Goal: Complete application form

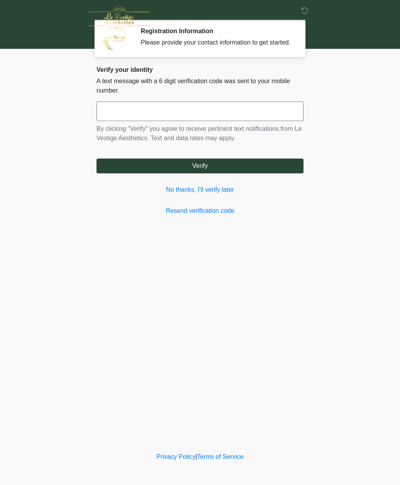
click at [127, 116] on input "text" at bounding box center [200, 112] width 207 height 20
click at [154, 118] on input "text" at bounding box center [200, 112] width 207 height 20
type input "******"
click at [207, 170] on button "Verify" at bounding box center [200, 166] width 207 height 15
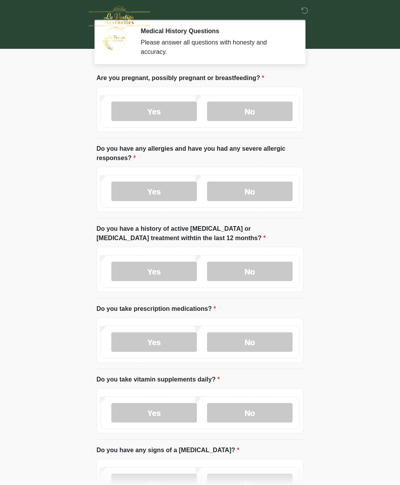
click at [239, 118] on label "No" at bounding box center [250, 112] width 86 height 20
click at [252, 197] on label "No" at bounding box center [250, 192] width 86 height 20
click at [247, 272] on label "No" at bounding box center [250, 272] width 86 height 20
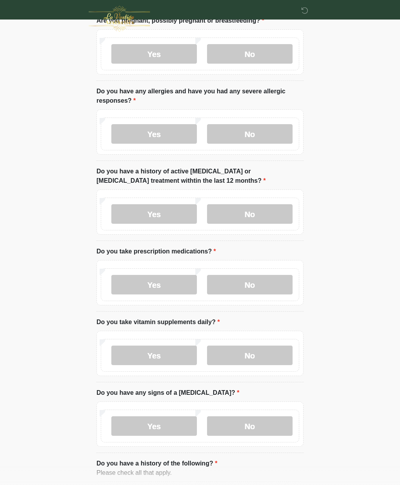
scroll to position [61, 0]
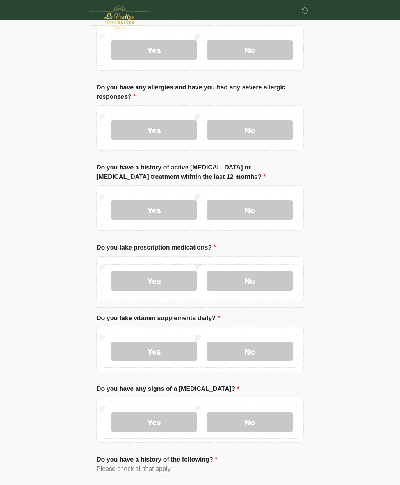
click at [159, 282] on label "Yes" at bounding box center [154, 282] width 86 height 20
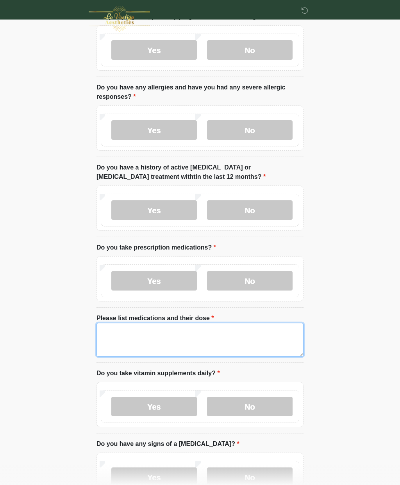
click at [118, 336] on textarea "Please list medications and their dose" at bounding box center [200, 340] width 207 height 34
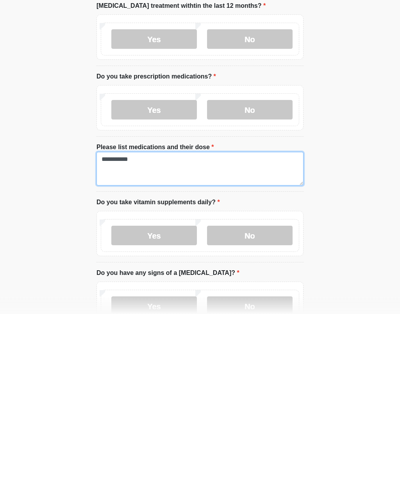
type textarea "**********"
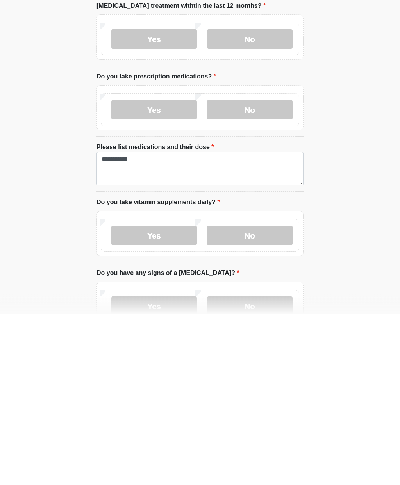
click at [341, 239] on body "‎ ‎ Medical History Questions Please answer all questions with honesty and accu…" at bounding box center [200, 181] width 400 height 485
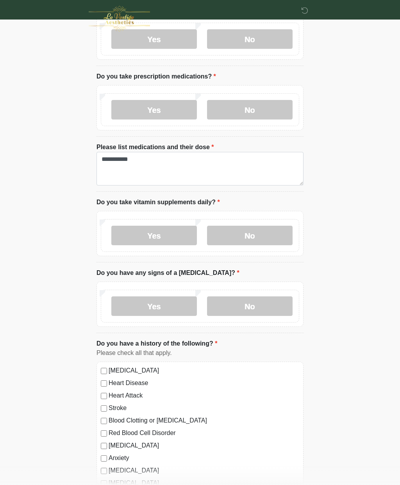
click at [257, 234] on label "No" at bounding box center [250, 236] width 86 height 20
click at [255, 309] on label "No" at bounding box center [250, 307] width 86 height 20
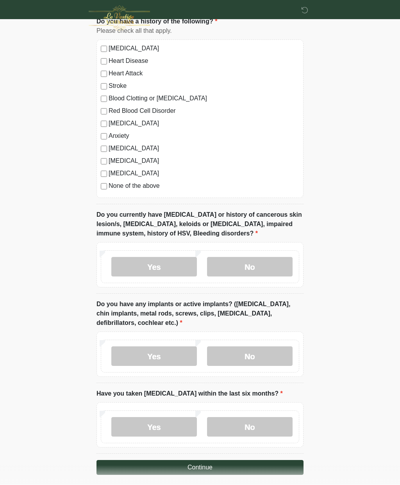
scroll to position [554, 0]
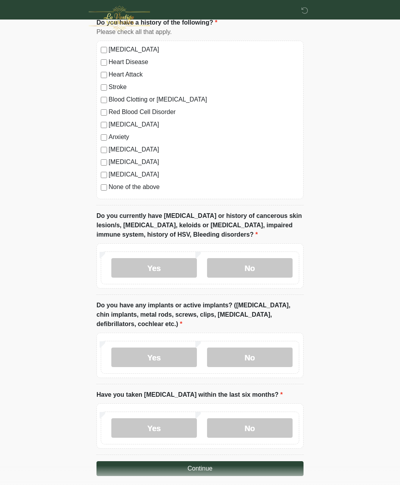
click at [261, 266] on label "No" at bounding box center [250, 268] width 86 height 20
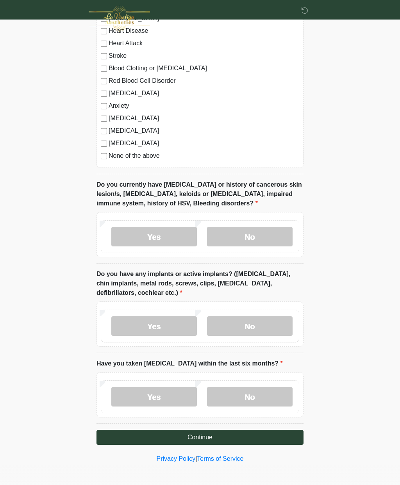
click at [261, 328] on label "No" at bounding box center [250, 327] width 86 height 20
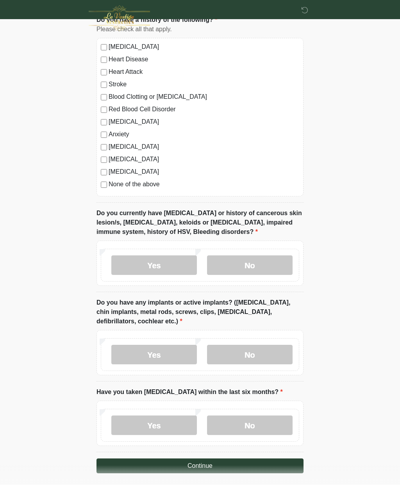
scroll to position [554, 0]
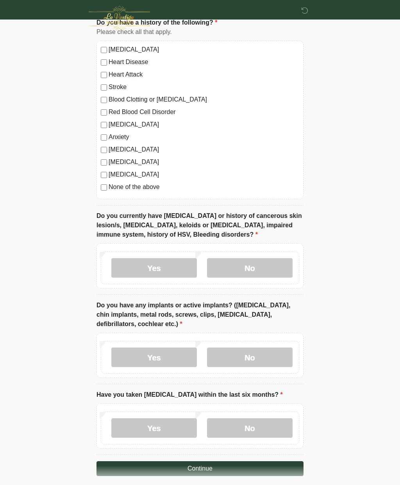
click at [247, 429] on label "No" at bounding box center [250, 428] width 86 height 20
click at [200, 464] on button "Continue" at bounding box center [200, 468] width 207 height 15
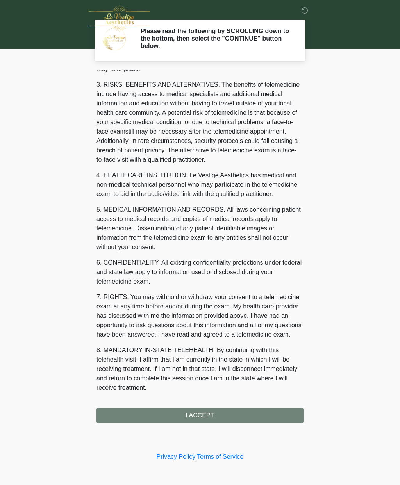
scroll to position [143, 0]
click at [204, 422] on button "I ACCEPT" at bounding box center [200, 415] width 207 height 15
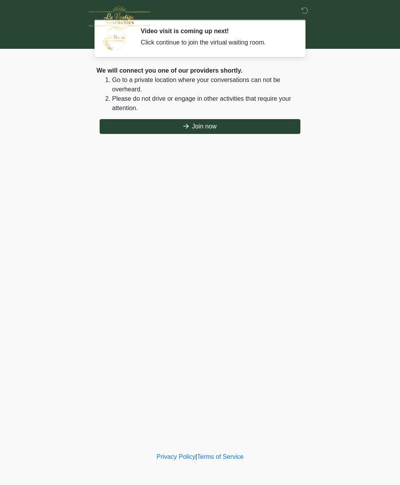
click at [201, 128] on button "Join now" at bounding box center [200, 126] width 201 height 15
